Goal: Task Accomplishment & Management: Manage account settings

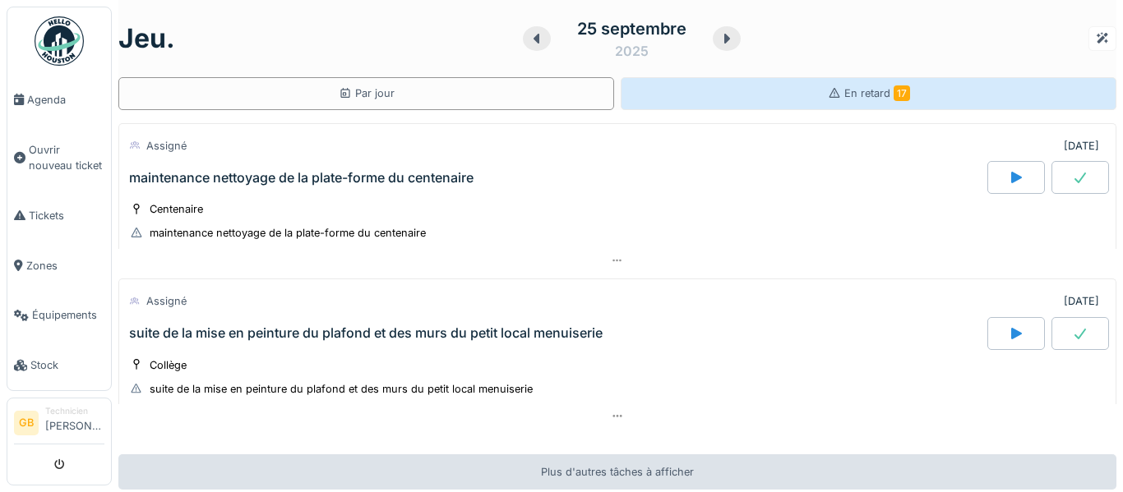
click at [910, 101] on div "En retard 17" at bounding box center [869, 93] width 496 height 33
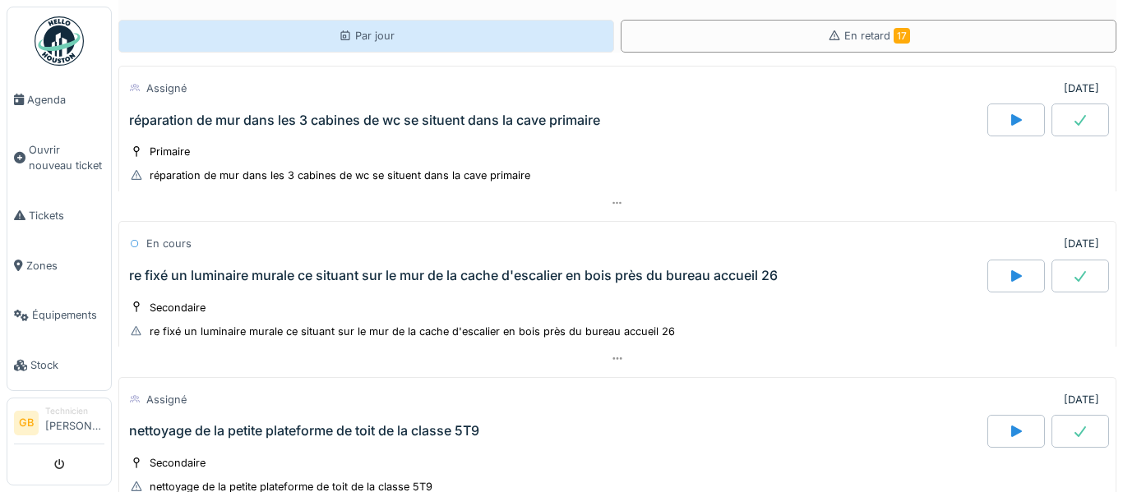
click at [381, 39] on div "Par jour" at bounding box center [367, 36] width 56 height 16
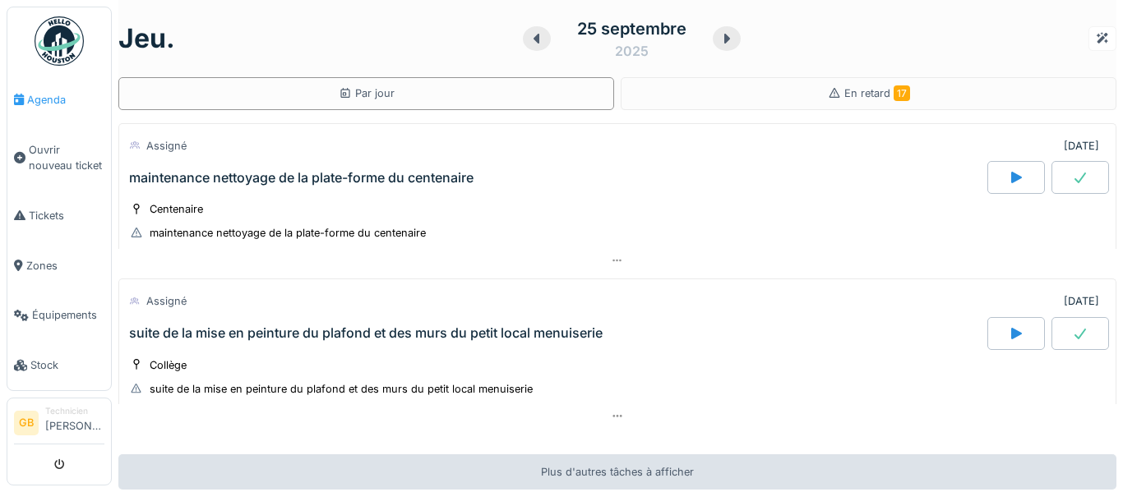
click at [52, 98] on span "Agenda" at bounding box center [65, 100] width 77 height 16
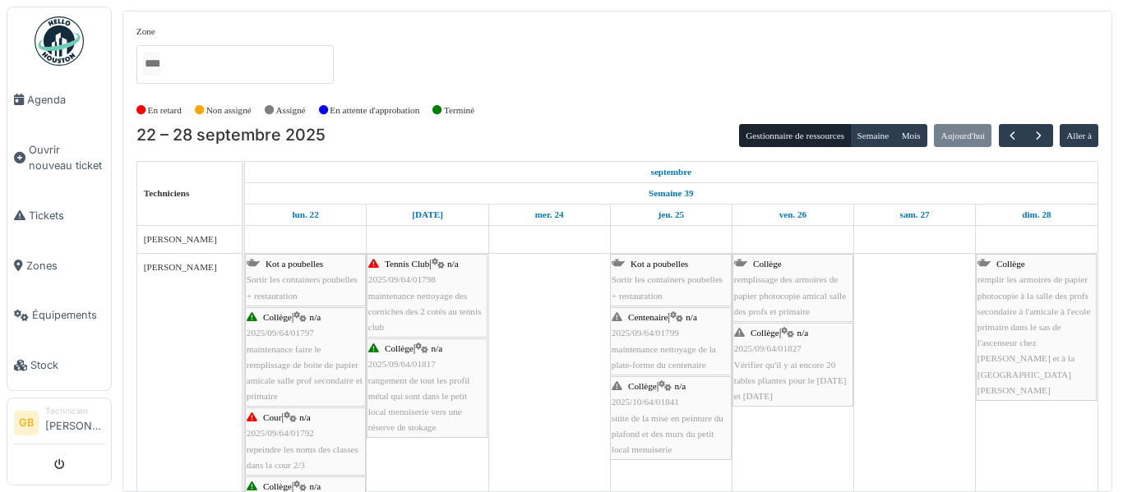
click at [389, 307] on span "maintenance nettoyage des corniches des 2 cotés au tennis club" at bounding box center [424, 311] width 113 height 41
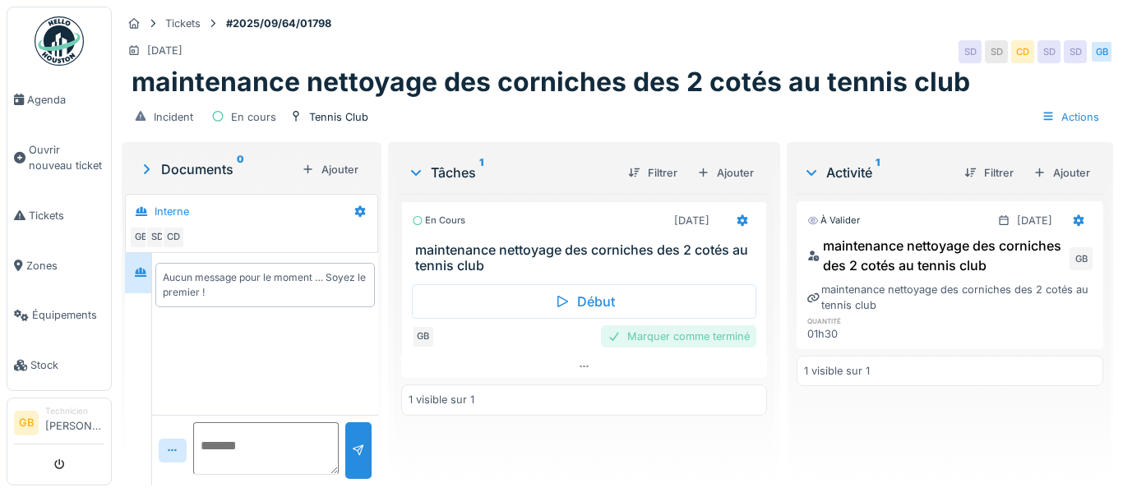
click at [724, 337] on div "Marquer comme terminé" at bounding box center [678, 337] width 155 height 22
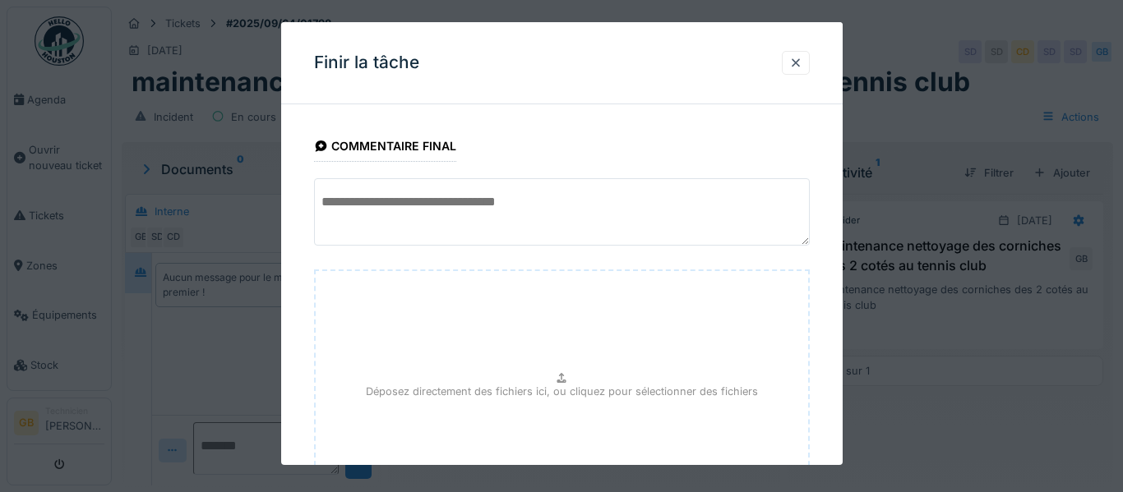
click at [825, 326] on div "**********" at bounding box center [562, 371] width 562 height 506
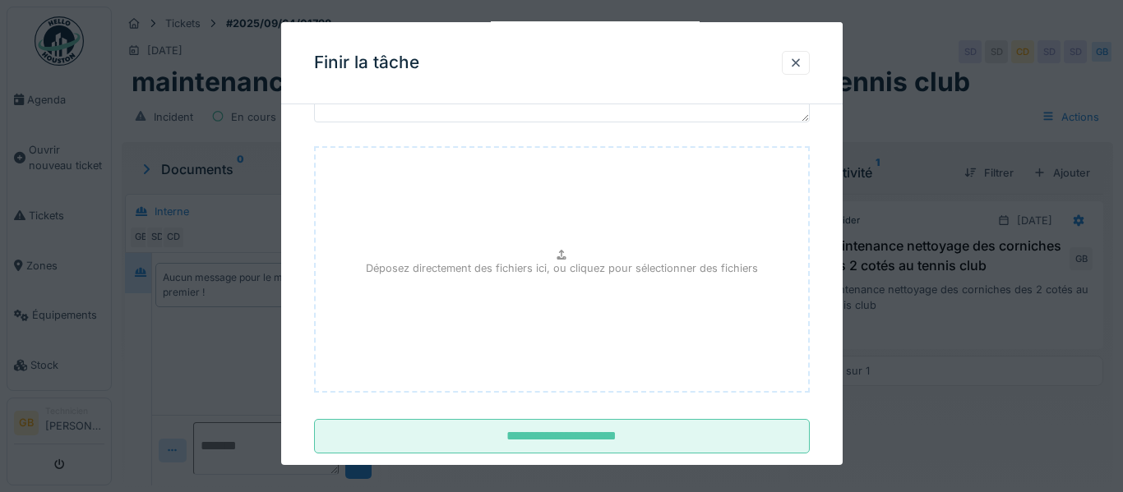
scroll to position [158, 0]
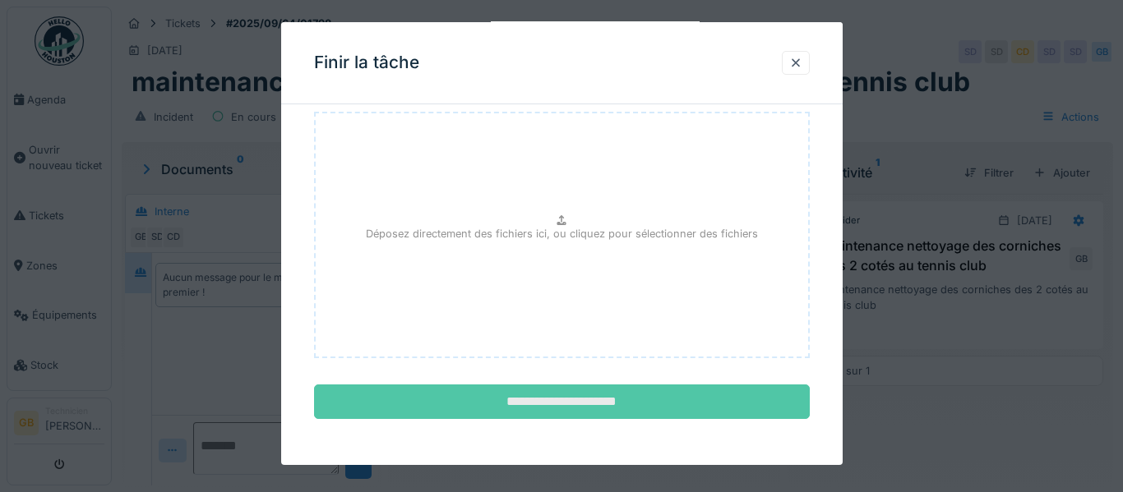
click at [649, 406] on input "**********" at bounding box center [562, 402] width 496 height 35
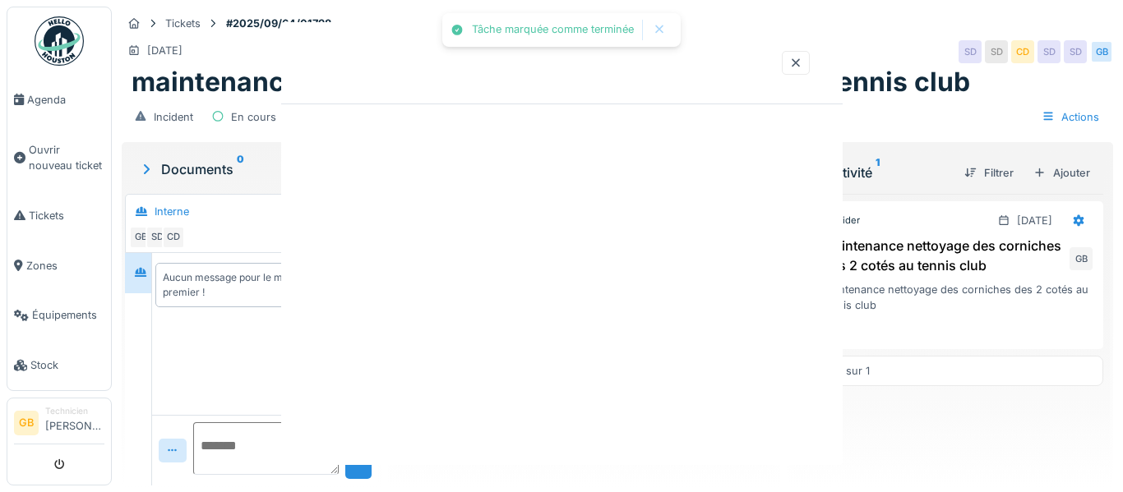
scroll to position [0, 0]
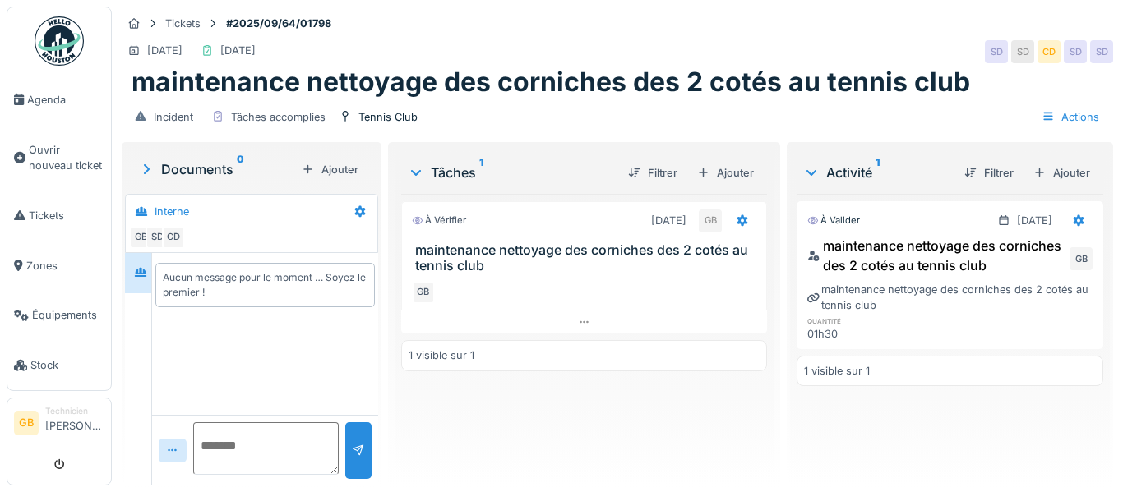
click at [67, 58] on img at bounding box center [59, 40] width 49 height 49
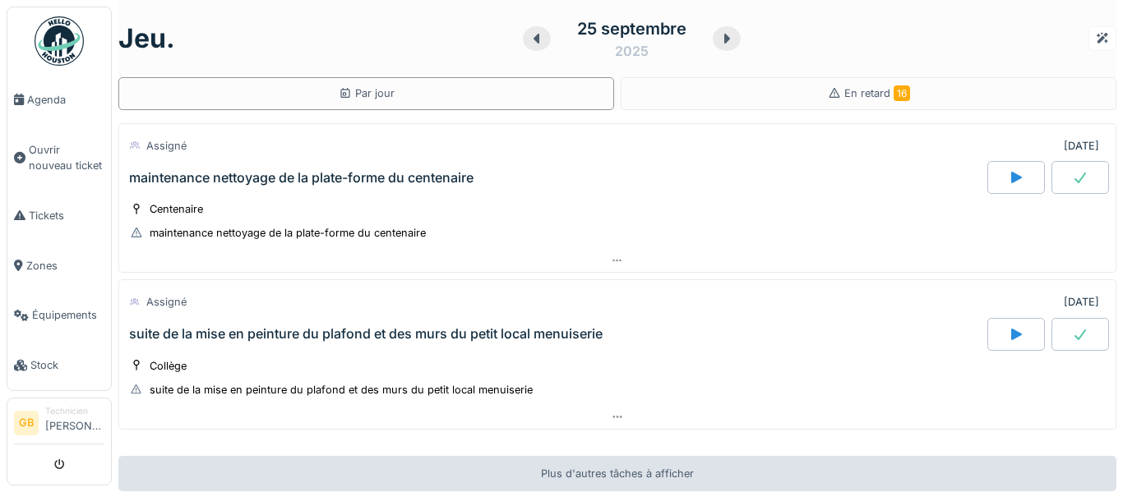
click at [67, 58] on img at bounding box center [59, 40] width 49 height 49
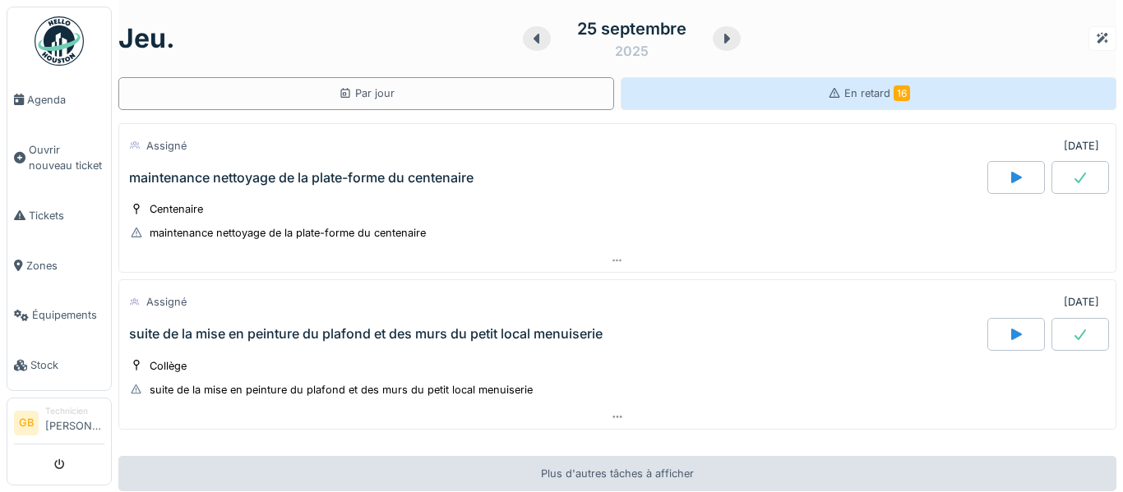
click at [780, 88] on div "En retard 16" at bounding box center [869, 93] width 496 height 33
